Goal: Navigation & Orientation: Find specific page/section

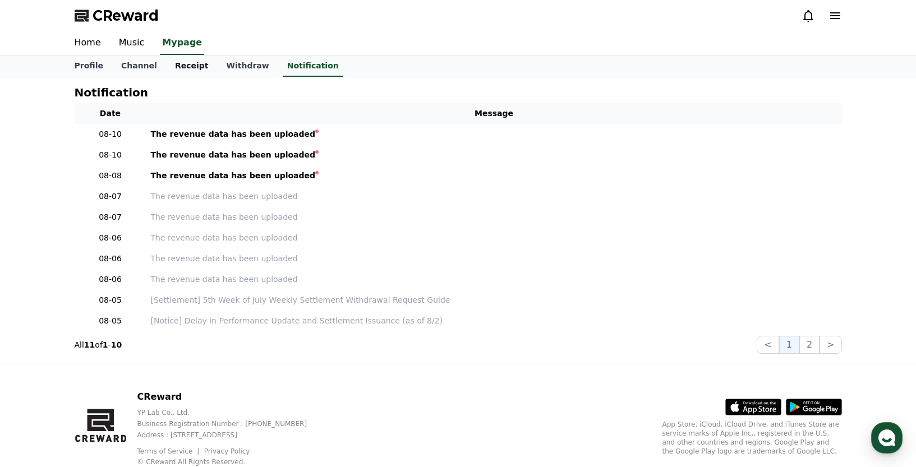
click at [182, 63] on link "Receipt" at bounding box center [192, 66] width 52 height 21
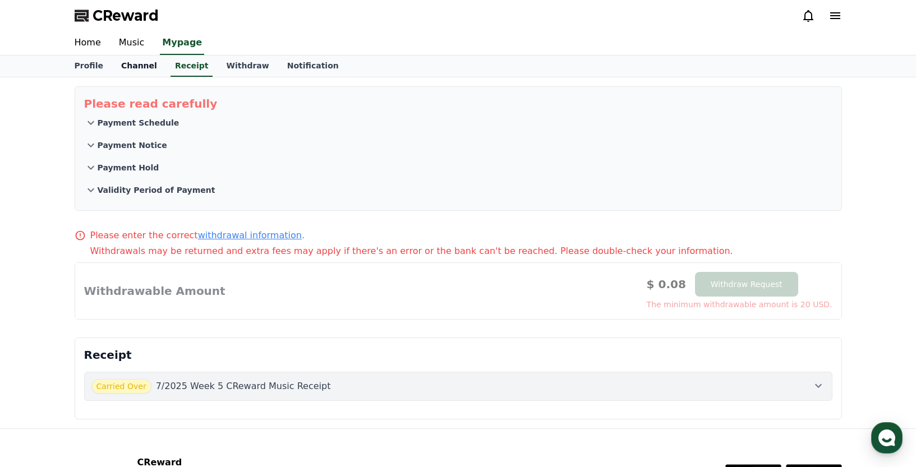
click at [129, 63] on link "Channel" at bounding box center [139, 66] width 54 height 21
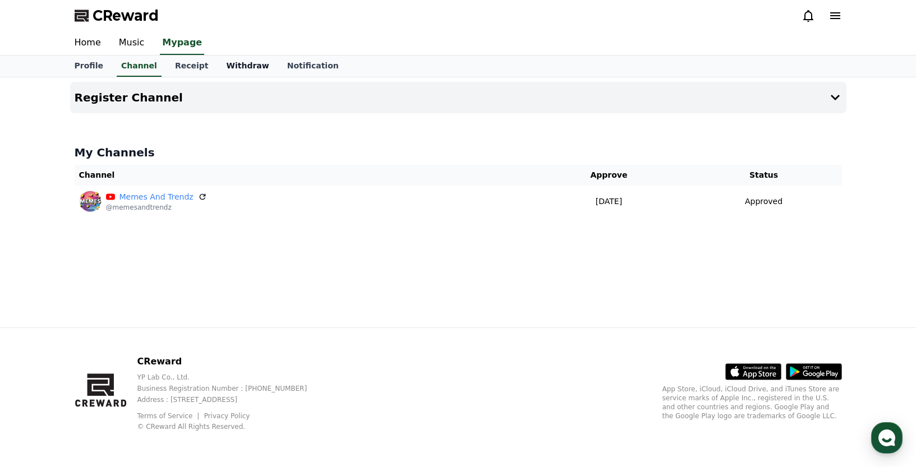
click at [229, 66] on link "Withdraw" at bounding box center [247, 66] width 61 height 21
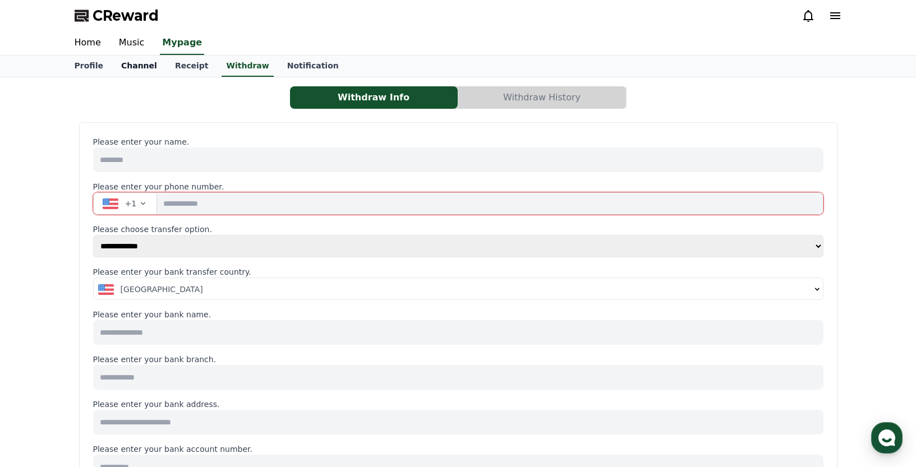
click at [129, 66] on link "Channel" at bounding box center [139, 66] width 54 height 21
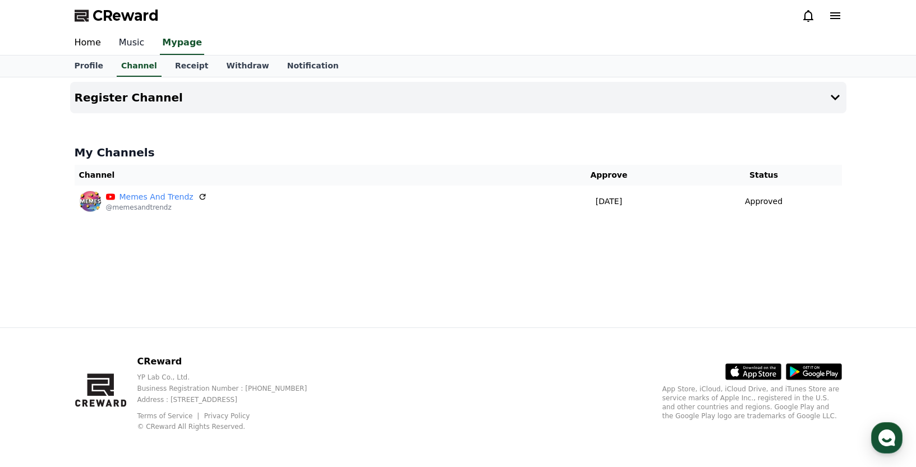
click at [129, 41] on link "Music" at bounding box center [132, 43] width 44 height 24
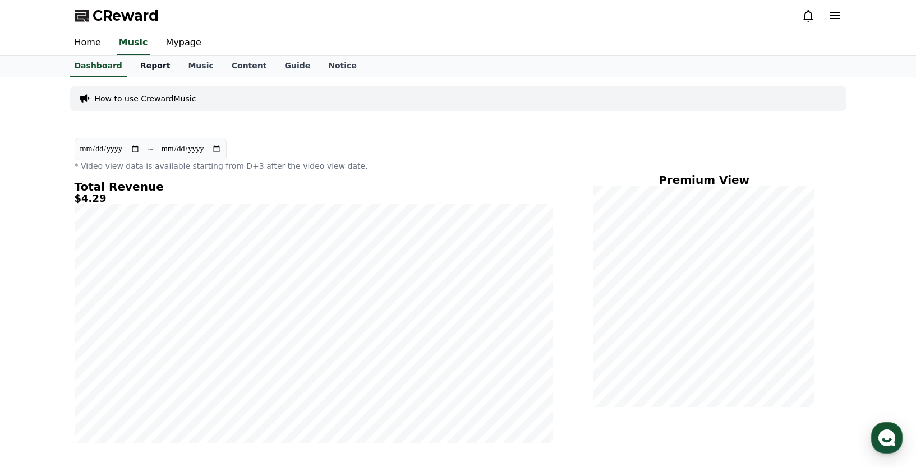
click at [149, 70] on link "Report" at bounding box center [155, 66] width 48 height 21
